Goal: Answer question/provide support: Ask a question

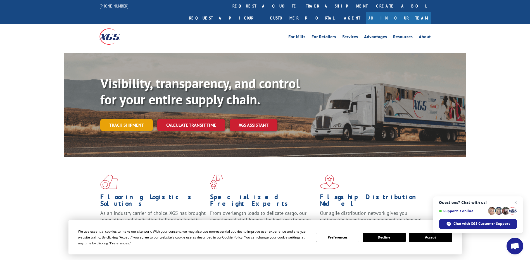
click at [134, 119] on link "Track shipment" at bounding box center [126, 125] width 53 height 12
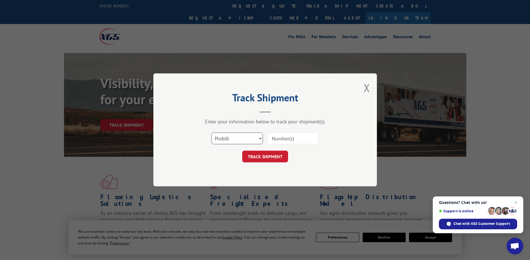
click at [248, 136] on select "Select category... Probill BOL PO" at bounding box center [237, 139] width 51 height 12
select select "bol"
click at [212, 133] on select "Select category... Probill BOL PO" at bounding box center [237, 139] width 51 height 12
click at [288, 137] on input at bounding box center [292, 139] width 51 height 12
paste input "530505628"
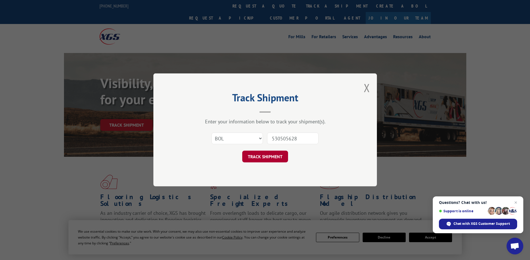
type input "530505628"
click at [281, 157] on button "TRACK SHIPMENT" at bounding box center [265, 157] width 46 height 12
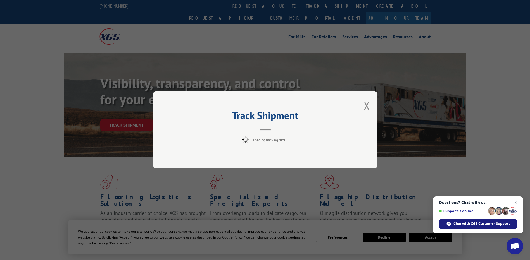
click at [469, 222] on span "Chat with XGS Customer Support" at bounding box center [482, 224] width 56 height 5
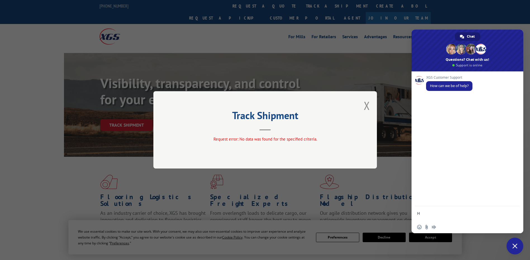
type textarea "Hi"
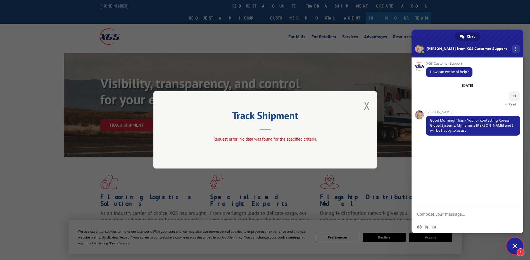
click at [451, 219] on form at bounding box center [461, 214] width 88 height 15
click at [449, 216] on textarea "Compose your message..." at bounding box center [461, 214] width 88 height 5
type textarea "Hi"
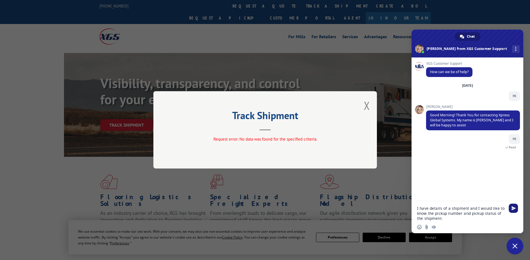
type textarea "I have details of a shipment and I would like to know the pickup number and pic…"
click at [514, 209] on span "Send" at bounding box center [514, 209] width 4 height 4
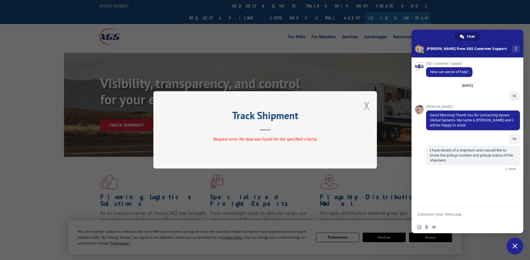
click at [366, 107] on button "Close modal" at bounding box center [367, 105] width 6 height 15
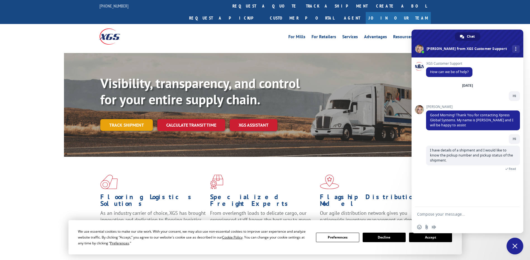
click at [122, 119] on link "Track shipment" at bounding box center [126, 125] width 53 height 12
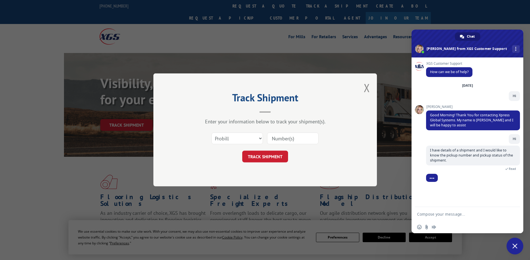
click at [300, 137] on input at bounding box center [292, 139] width 51 height 12
paste input "C8197973"
type input "C8197973"
click at [239, 136] on select "Select category... Probill BOL PO" at bounding box center [237, 139] width 51 height 12
select select "bol"
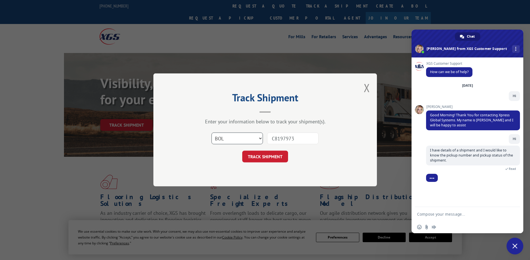
click at [212, 133] on select "Select category... Probill BOL PO" at bounding box center [237, 139] width 51 height 12
click at [271, 158] on button "TRACK SHIPMENT" at bounding box center [265, 157] width 46 height 12
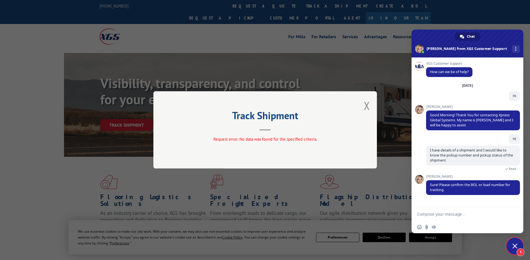
click at [466, 214] on textarea "Compose your message..." at bounding box center [461, 214] width 88 height 5
type textarea "Sure"
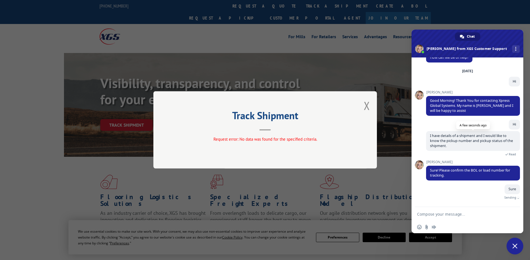
scroll to position [8, 0]
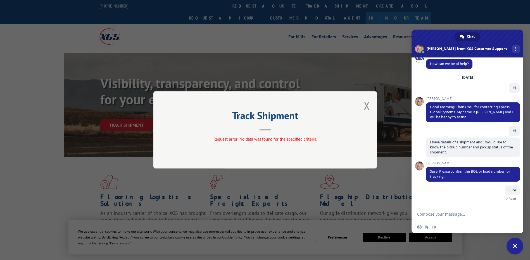
click at [454, 215] on textarea "Compose your message..." at bounding box center [461, 214] width 88 height 5
paste textarea "1704675887"
type textarea "1704675887"
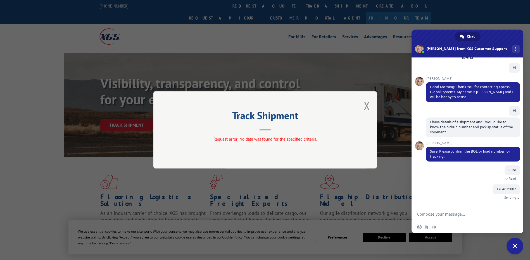
scroll to position [20, 0]
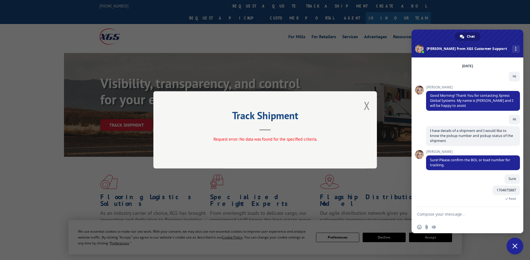
click at [458, 216] on textarea "Compose your message..." at bounding box center [461, 214] width 88 height 5
paste textarea "530505628"
type textarea "530505628"
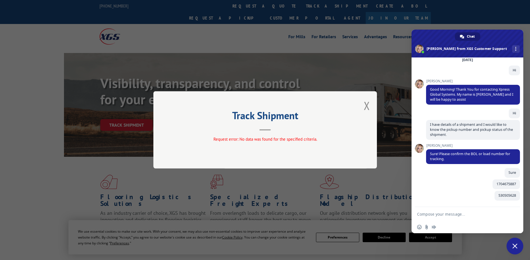
scroll to position [31, 0]
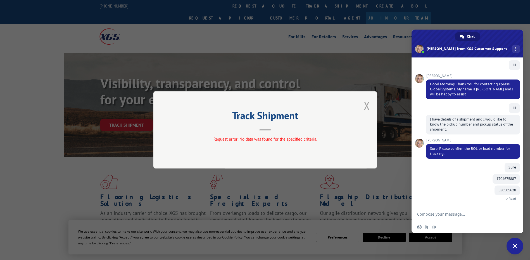
drag, startPoint x: 367, startPoint y: 107, endPoint x: 211, endPoint y: 124, distance: 156.8
click at [367, 107] on button "Close modal" at bounding box center [367, 105] width 6 height 15
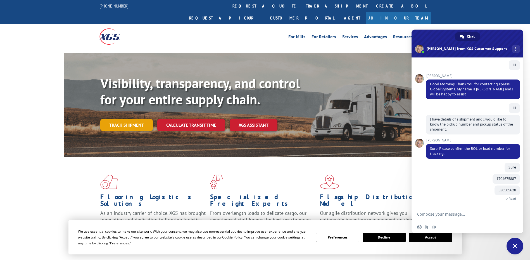
click at [133, 119] on link "Track shipment" at bounding box center [126, 125] width 53 height 12
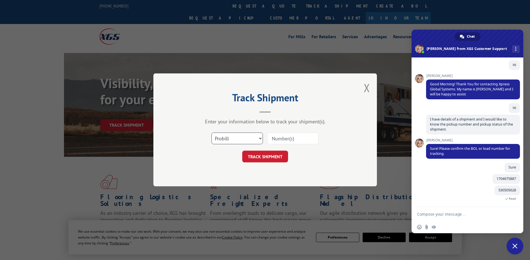
click at [233, 135] on select "Select category... Probill BOL PO" at bounding box center [237, 139] width 51 height 12
select select "bol"
click at [212, 133] on select "Select category... Probill BOL PO" at bounding box center [237, 139] width 51 height 12
click at [293, 139] on input at bounding box center [292, 139] width 51 height 12
paste input "530505628"
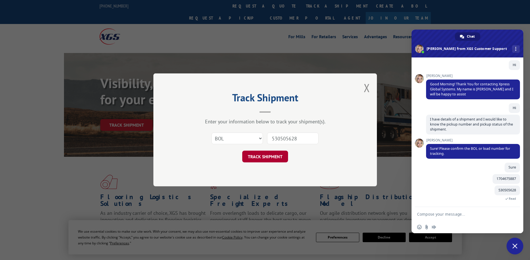
type input "530505628"
click at [260, 158] on button "TRACK SHIPMENT" at bounding box center [265, 157] width 46 height 12
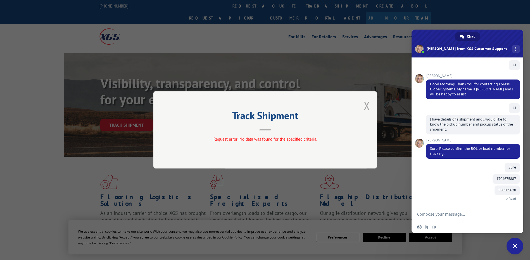
click at [367, 106] on button "Close modal" at bounding box center [367, 105] width 6 height 15
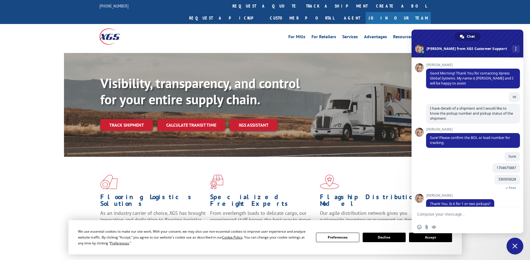
scroll to position [50, 0]
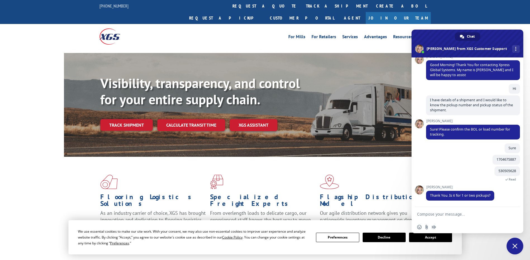
click at [442, 214] on textarea "Compose your message..." at bounding box center [461, 214] width 88 height 5
type textarea "1"
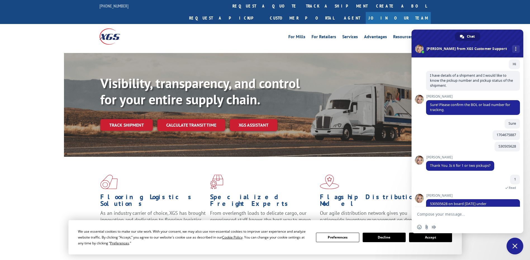
scroll to position [93, 0]
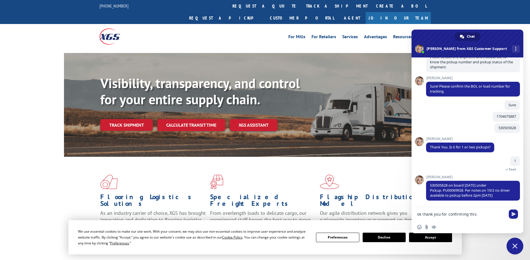
type textarea "ok thank you for confirming this."
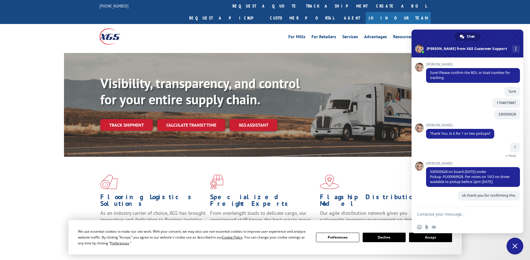
scroll to position [107, 0]
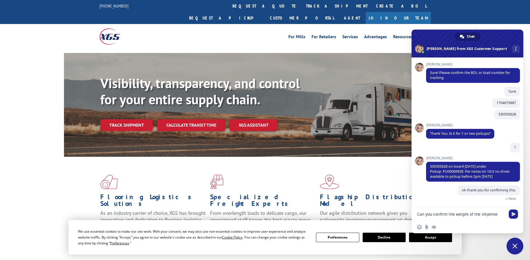
type textarea "Can you confirm the weight of the shipmnet"
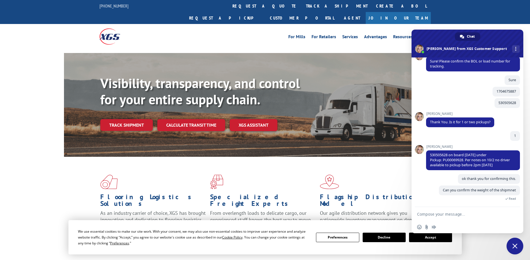
scroll to position [129, 0]
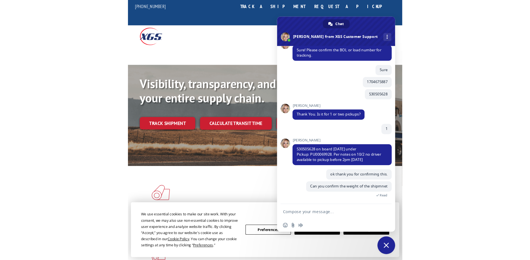
scroll to position [143, 0]
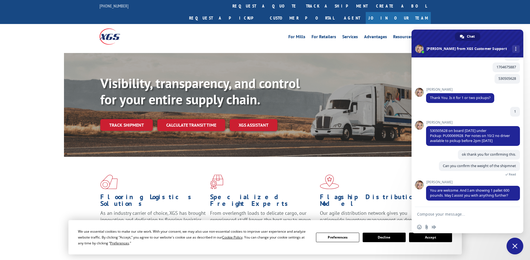
click at [259, 212] on textarea "Compose your message..." at bounding box center [461, 214] width 88 height 5
type textarea "Thats correct thank you"
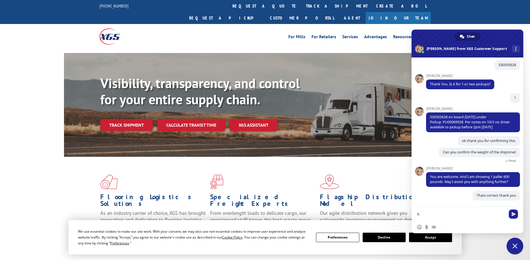
scroll to position [156, 0]
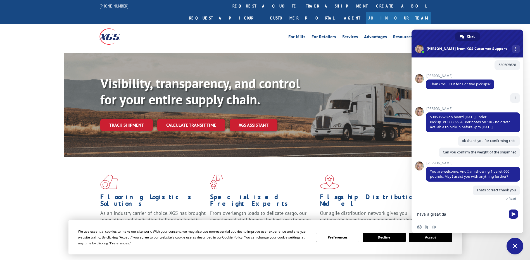
type textarea "have a great day"
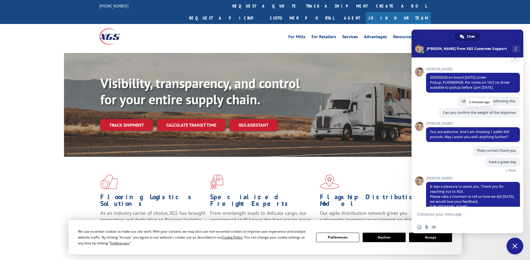
scroll to position [168, 0]
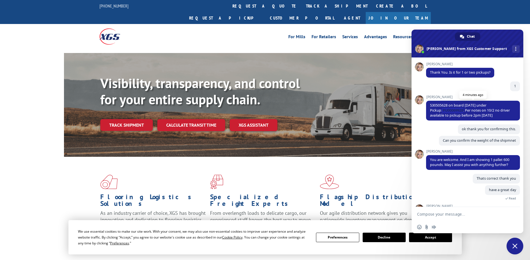
drag, startPoint x: 464, startPoint y: 110, endPoint x: 443, endPoint y: 110, distance: 20.7
click at [259, 110] on span "530505628 on board [DATE] under Pickup: PU00069928. Per notes on 10/2 no driver…" at bounding box center [470, 110] width 80 height 15
copy span "PU00069928."
